Goal: Information Seeking & Learning: Learn about a topic

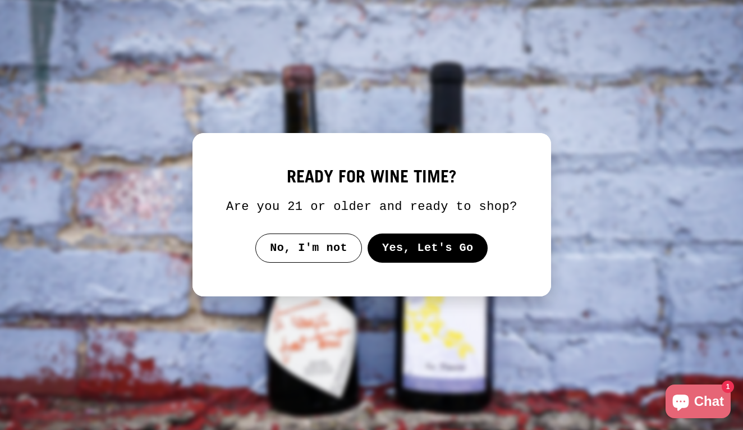
click at [407, 258] on button "Yes, Let's Go" at bounding box center [427, 248] width 121 height 29
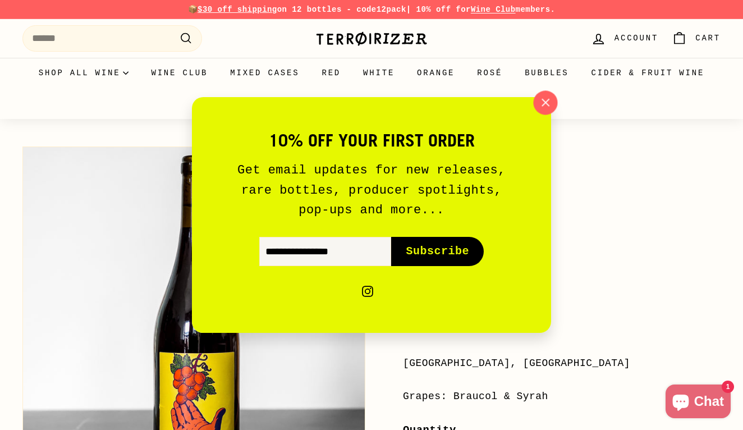
click at [545, 106] on icon "button" at bounding box center [545, 102] width 17 height 17
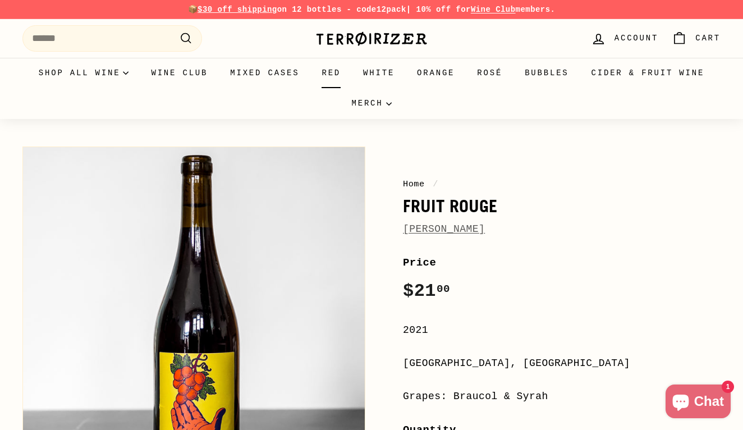
click at [327, 76] on link "Red" at bounding box center [331, 73] width 42 height 30
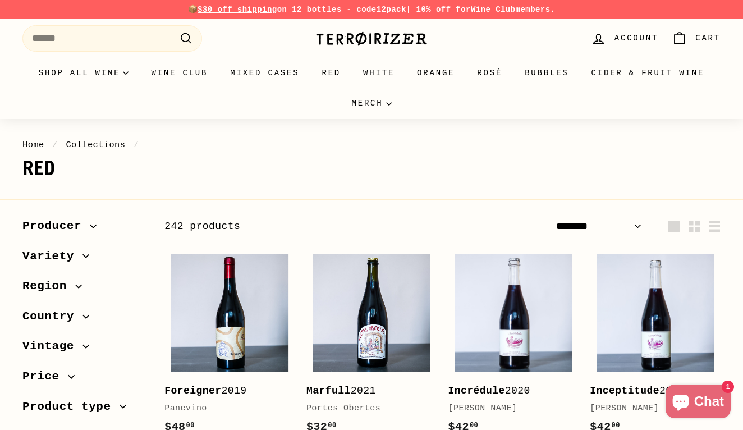
select select "******"
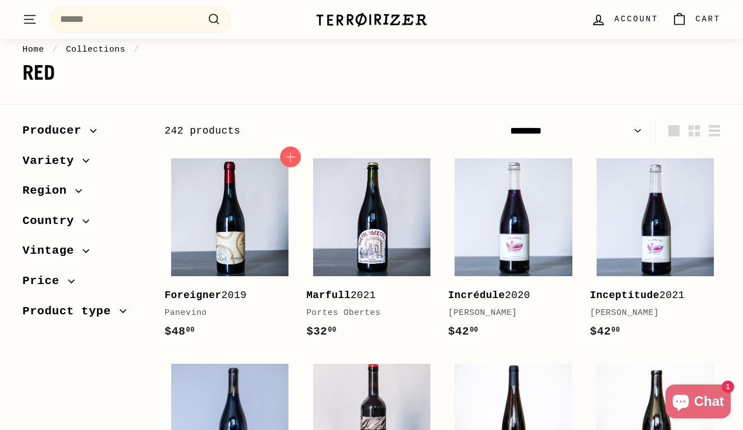
scroll to position [67, 0]
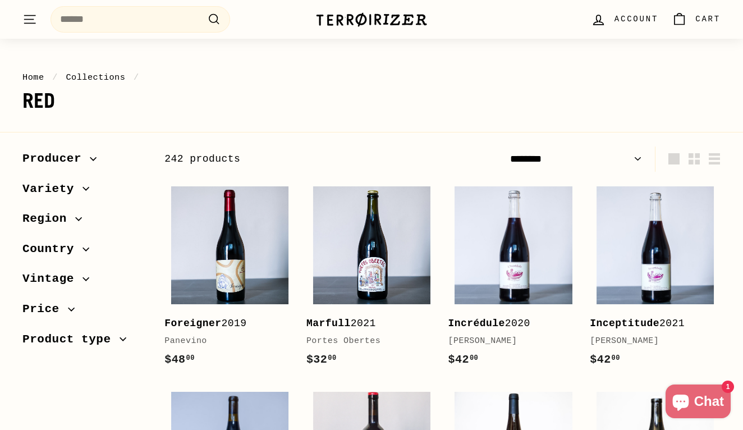
click at [41, 308] on span "Price" at bounding box center [44, 309] width 45 height 19
click at [56, 287] on button "Vintage" at bounding box center [84, 282] width 124 height 30
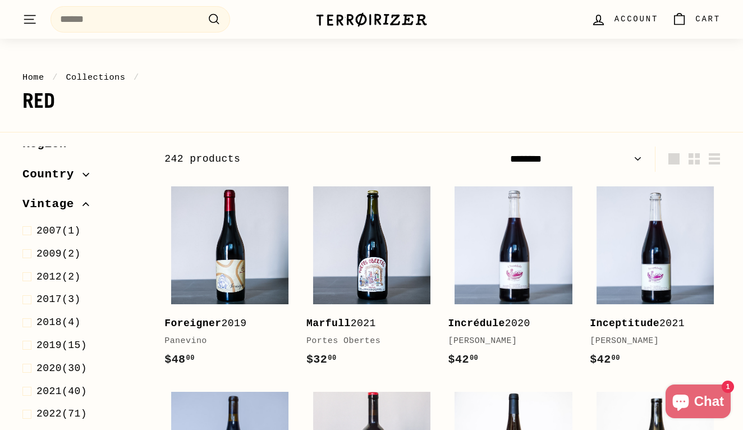
scroll to position [85, 0]
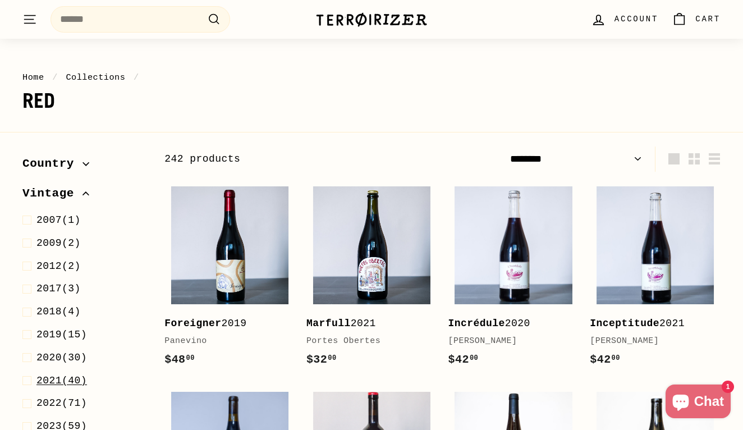
click at [44, 375] on span "2021" at bounding box center [48, 380] width 25 height 11
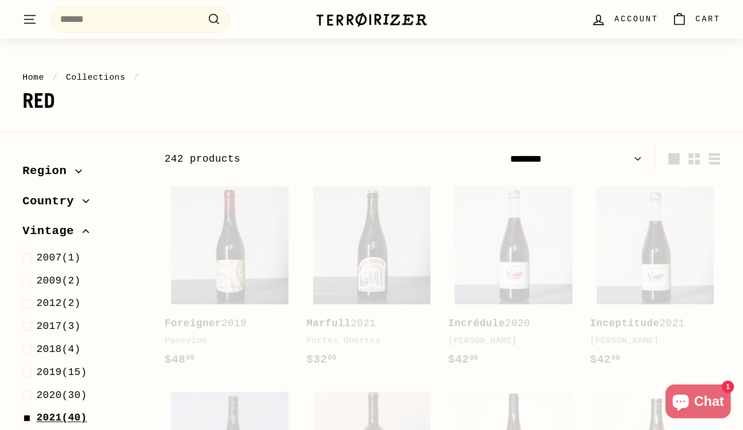
scroll to position [169, 0]
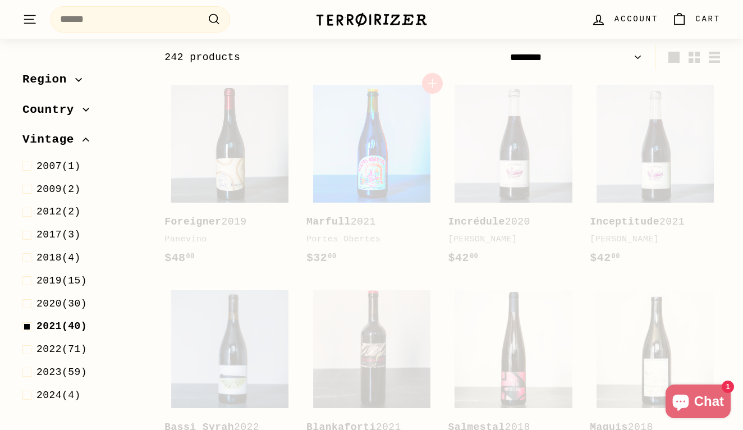
select select "******"
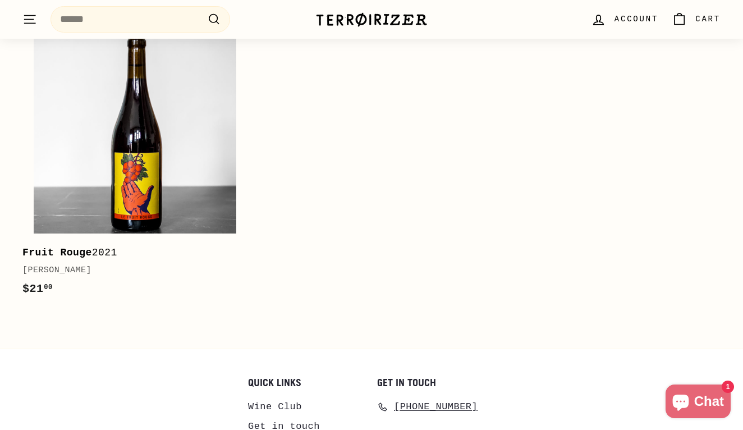
scroll to position [2678, 0]
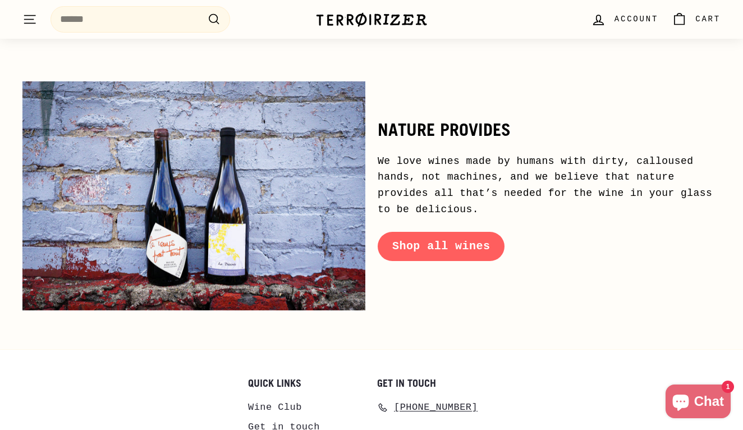
scroll to position [5070, 0]
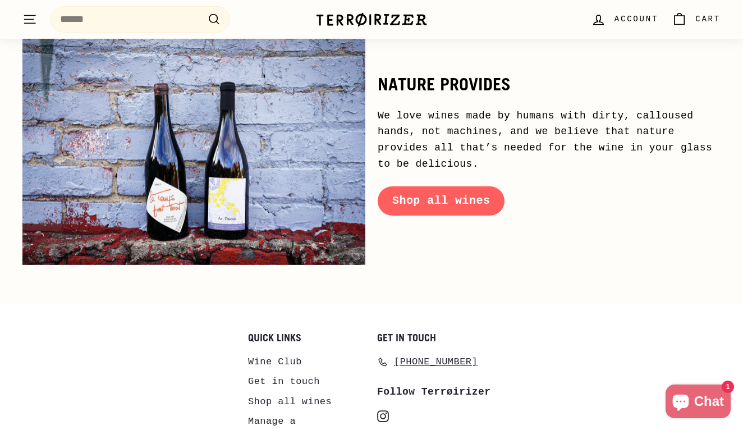
click at [382, 410] on icon "instagram" at bounding box center [383, 416] width 12 height 12
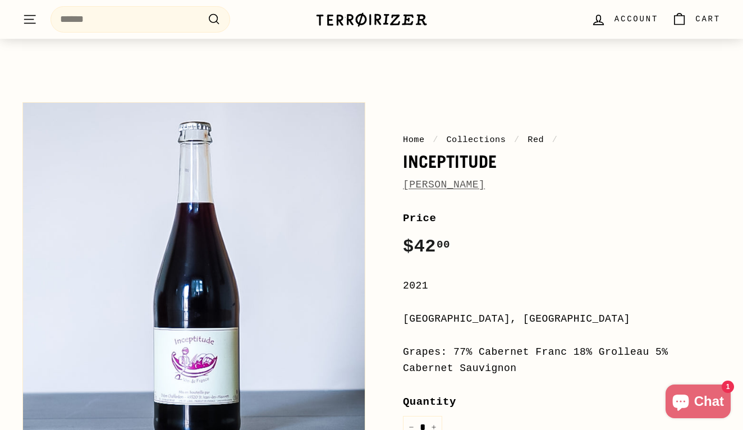
scroll to position [195, 0]
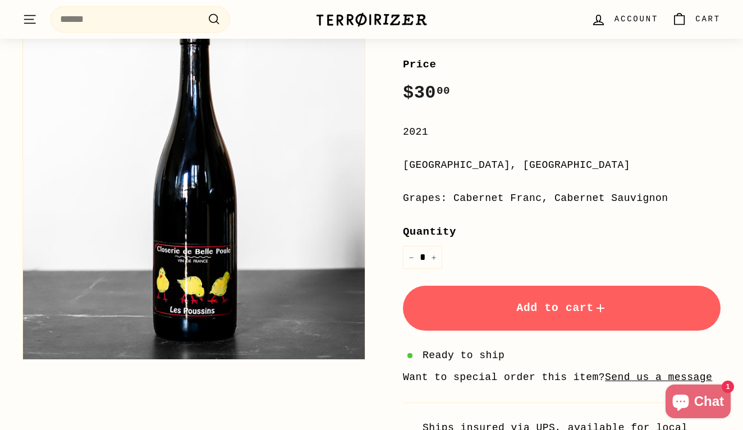
scroll to position [198, 0]
click at [469, 165] on div "Loire Valley, France" at bounding box center [562, 166] width 318 height 16
copy div "Loire Valley, France"
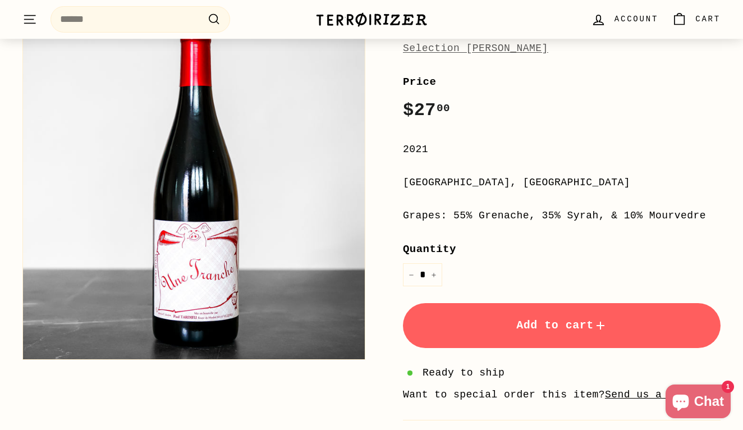
scroll to position [361, 0]
